Goal: Information Seeking & Learning: Learn about a topic

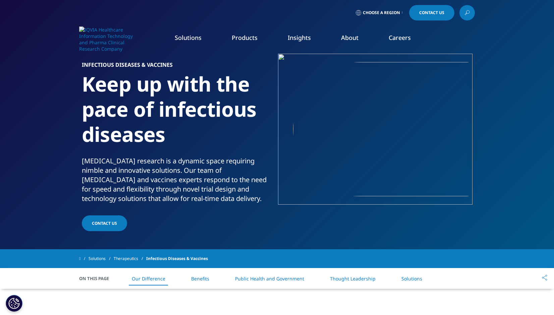
click at [243, 36] on link "Products" at bounding box center [245, 38] width 26 height 8
click at [374, 190] on link "Direct-to-Patient Research" at bounding box center [378, 190] width 100 height 7
click at [369, 191] on link "Direct-to-Patient Research" at bounding box center [378, 190] width 100 height 7
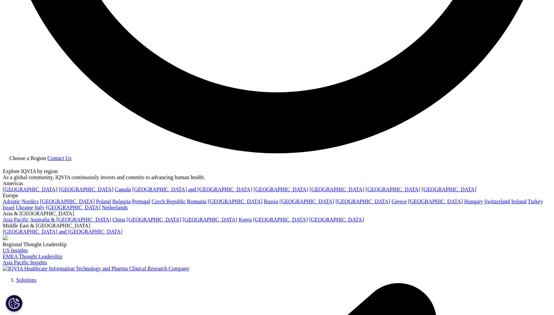
scroll to position [1512, 0]
